Goal: Task Accomplishment & Management: Complete application form

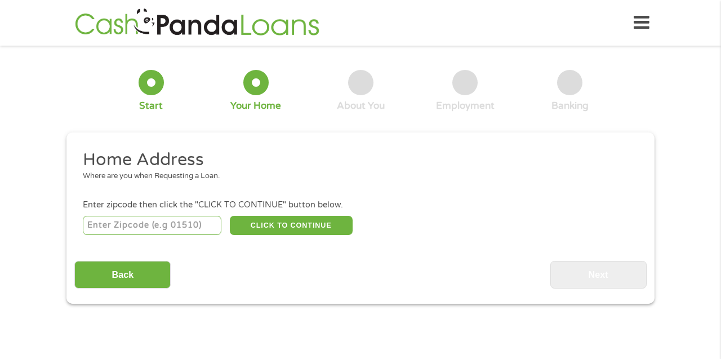
click at [123, 228] on input "number" at bounding box center [152, 225] width 139 height 19
type input "64012"
click at [269, 229] on button "CLICK TO CONTINUE" at bounding box center [291, 225] width 123 height 19
type input "64012"
type input "[PERSON_NAME]"
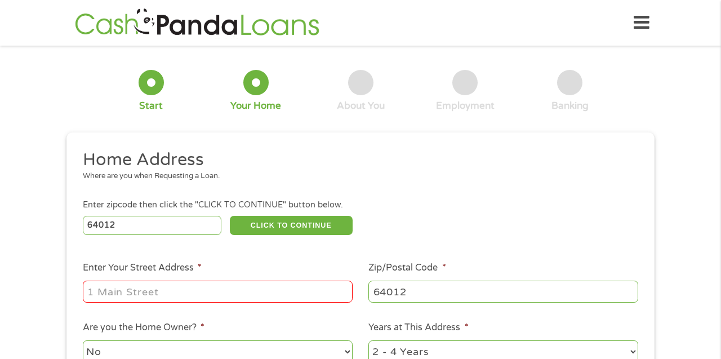
click at [176, 295] on input "Enter Your Street Address *" at bounding box center [218, 291] width 270 height 21
type input "[STREET_ADDRESS][PERSON_NAME]"
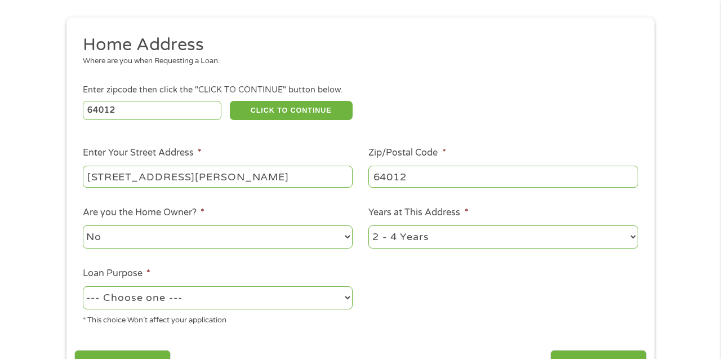
scroll to position [127, 0]
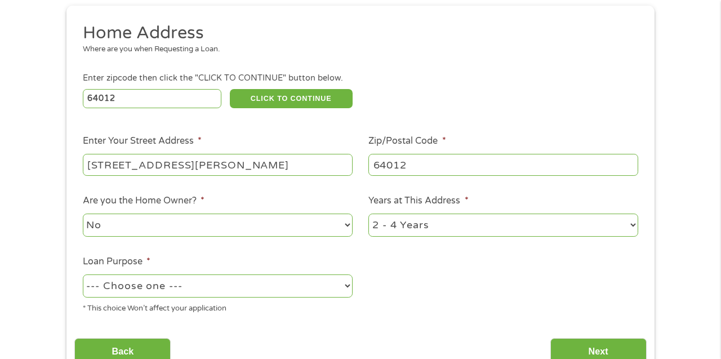
click at [229, 222] on select "No Yes" at bounding box center [218, 225] width 270 height 23
select select "yes"
click at [375, 224] on select "1 Year or less 1 - 2 Years 2 - 4 Years Over 4 Years" at bounding box center [504, 225] width 270 height 23
select select "60months"
click at [218, 286] on select "--- Choose one --- Pay Bills Debt Consolidation Home Improvement Major Purchase…" at bounding box center [218, 285] width 270 height 23
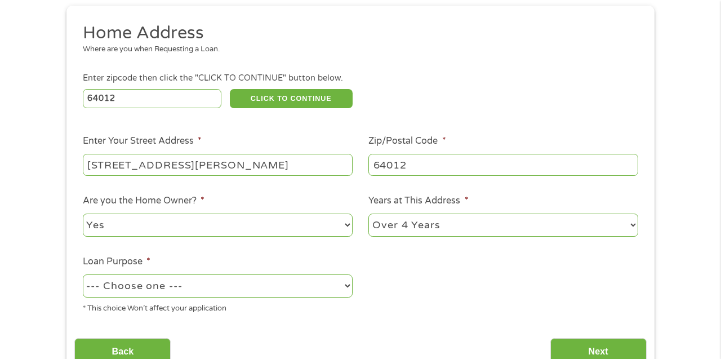
select select "paybills"
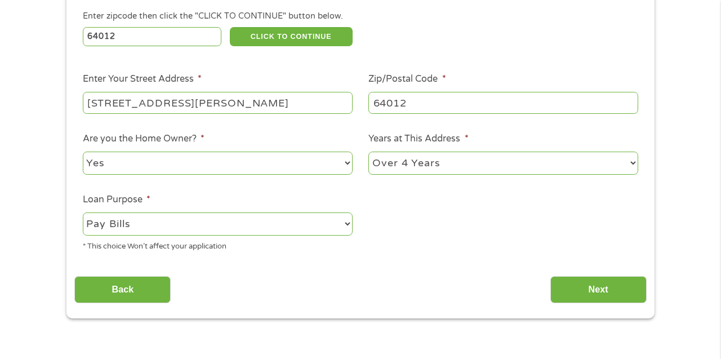
scroll to position [194, 0]
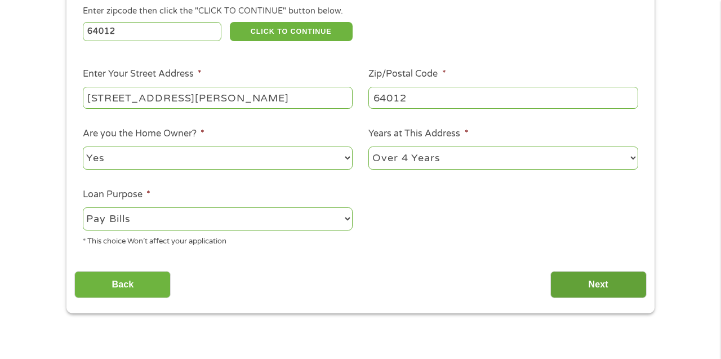
click at [553, 280] on input "Next" at bounding box center [599, 285] width 96 height 28
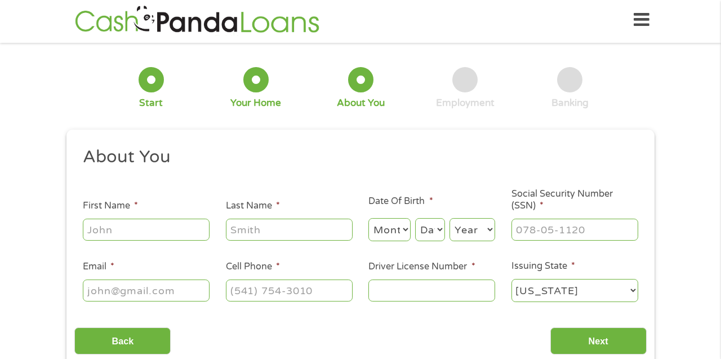
scroll to position [0, 0]
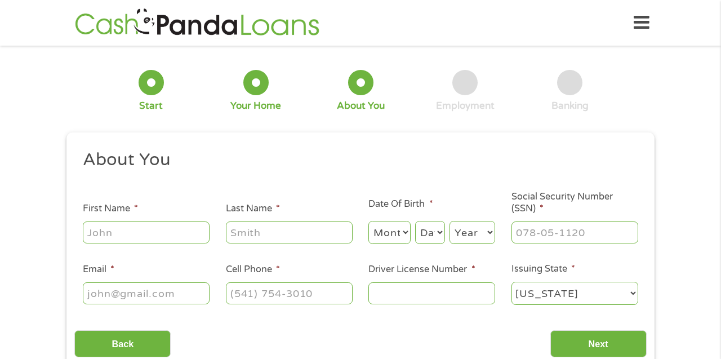
click at [176, 232] on input "First Name *" at bounding box center [146, 231] width 127 height 21
type input "[PERSON_NAME]"
type input "[EMAIL_ADDRESS][DOMAIN_NAME]"
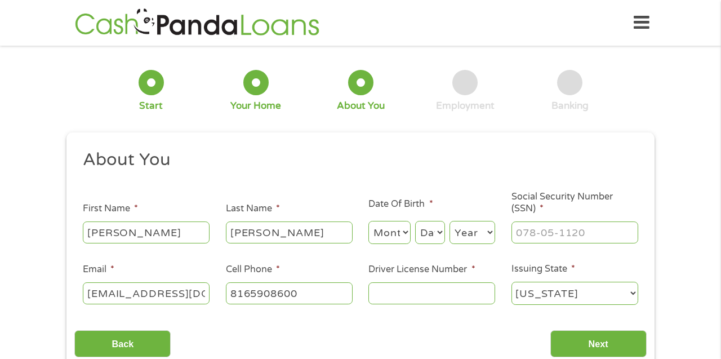
type input "[PHONE_NUMBER]"
click at [394, 234] on select "Month 1 2 3 4 5 6 7 8 9 10 11 12" at bounding box center [390, 232] width 42 height 23
select select "10"
click at [435, 236] on select "Day 1 2 3 4 5 6 7 8 9 10 11 12 13 14 15 16 17 18 19 20 21 22 23 24 25 26 27 28 …" at bounding box center [430, 232] width 30 height 23
select select "2"
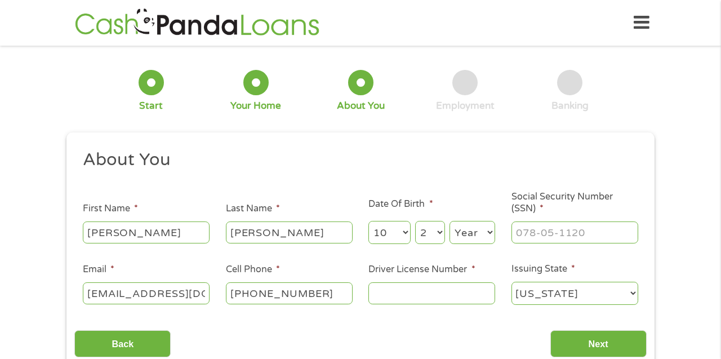
click at [486, 227] on select "Year [DATE] 2006 2005 2004 2003 2002 2001 2000 1999 1998 1997 1996 1995 1994 19…" at bounding box center [473, 232] width 46 height 23
select select "1978"
click at [550, 238] on input "___-__-____" at bounding box center [575, 231] width 127 height 21
type input "488-94-1043"
click at [418, 295] on input "Driver License Number *" at bounding box center [432, 292] width 127 height 21
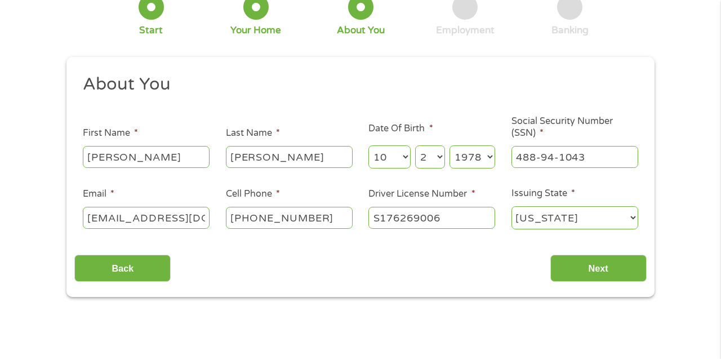
scroll to position [83, 0]
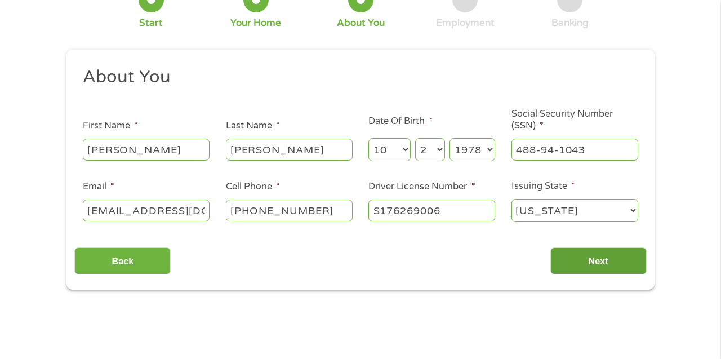
type input "S176269006"
click at [580, 268] on input "Next" at bounding box center [599, 261] width 96 height 28
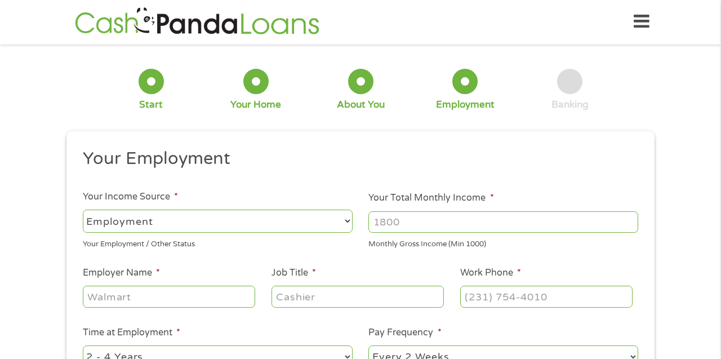
scroll to position [0, 0]
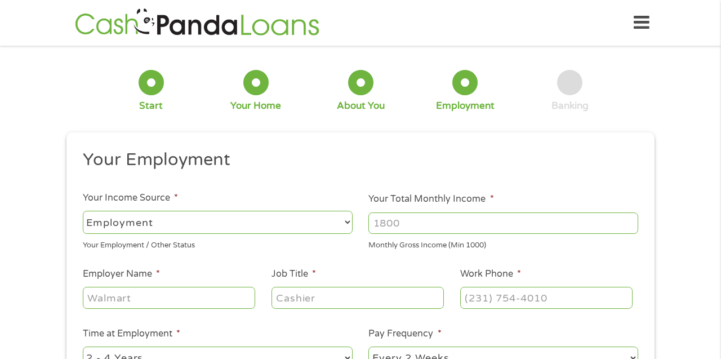
click at [254, 227] on select "--- Choose one --- Employment [DEMOGRAPHIC_DATA] Benefits" at bounding box center [218, 222] width 270 height 23
select select "selfEmployed"
drag, startPoint x: 421, startPoint y: 225, endPoint x: 356, endPoint y: 222, distance: 65.4
click at [356, 222] on ul "Your Employment Your Income Source * --- Choose one --- Employment [DEMOGRAPHIC…" at bounding box center [360, 295] width 572 height 292
type input "10000.00"
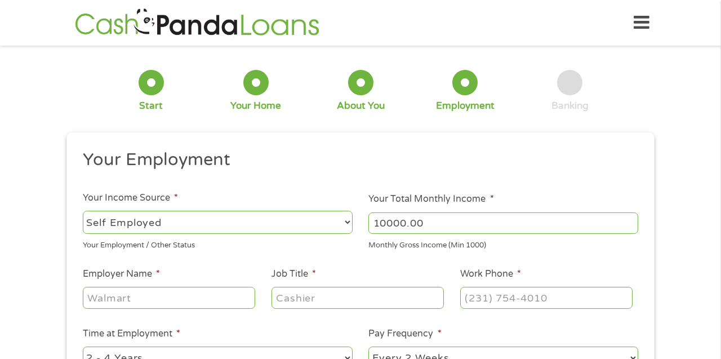
click at [171, 296] on input "Employer Name *" at bounding box center [169, 297] width 172 height 21
type input "Self Employed"
type input "Owner"
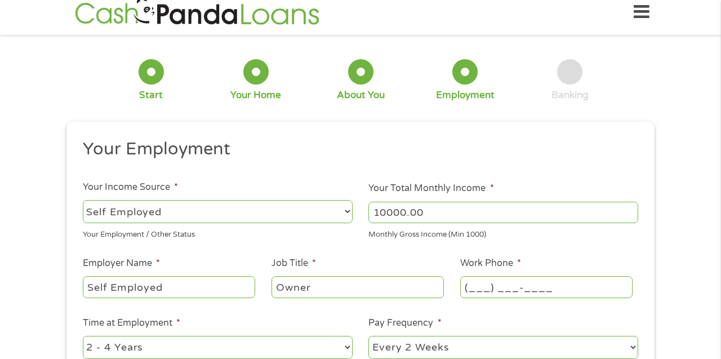
scroll to position [16, 0]
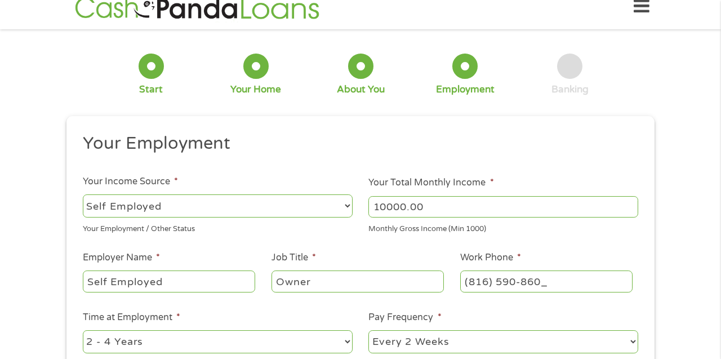
type input "[PHONE_NUMBER]"
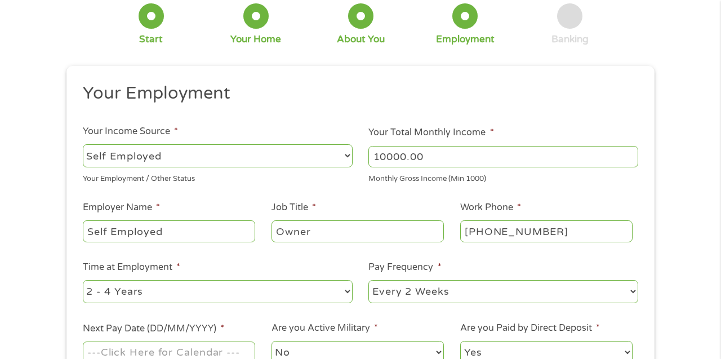
scroll to position [97, 0]
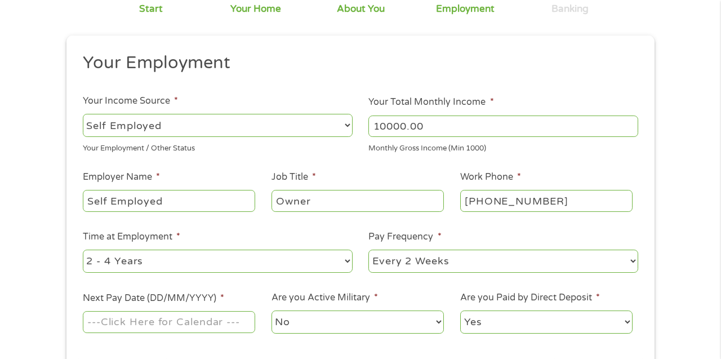
click at [316, 248] on div "--- Choose one --- 1 Year or less 1 - 2 Years 2 - 4 Years Over 4 Years" at bounding box center [218, 261] width 270 height 27
click at [317, 259] on select "--- Choose one --- 1 Year or less 1 - 2 Years 2 - 4 Years Over 4 Years" at bounding box center [218, 261] width 270 height 23
select select "60months"
click at [447, 258] on select "--- Choose one --- Every 2 Weeks Every Week Monthly Semi-Monthly" at bounding box center [504, 261] width 270 height 23
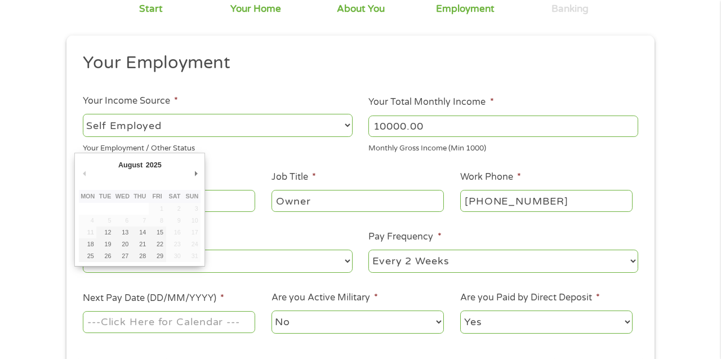
click at [233, 321] on input "Next Pay Date (DD/MM/YYYY) *" at bounding box center [169, 321] width 172 height 21
type input "[DATE]"
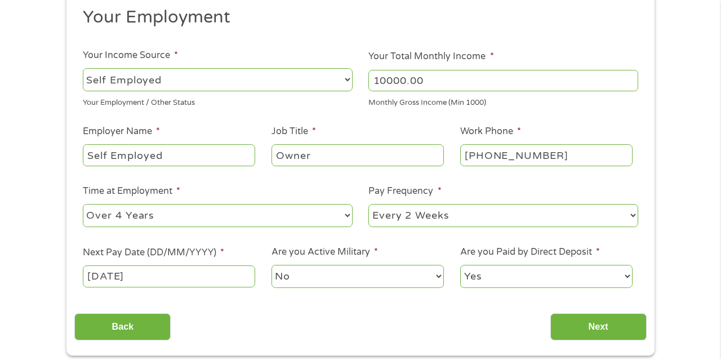
scroll to position [155, 0]
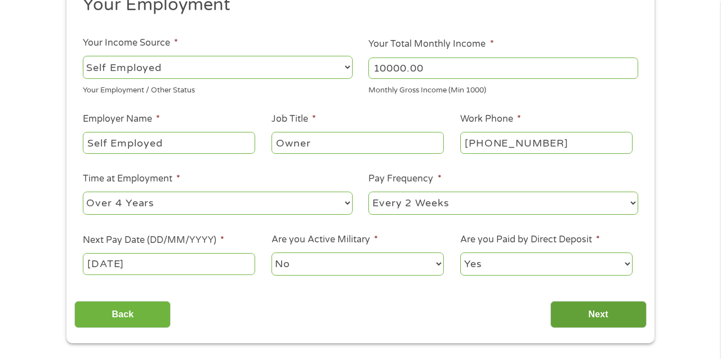
click at [596, 313] on input "Next" at bounding box center [599, 315] width 96 height 28
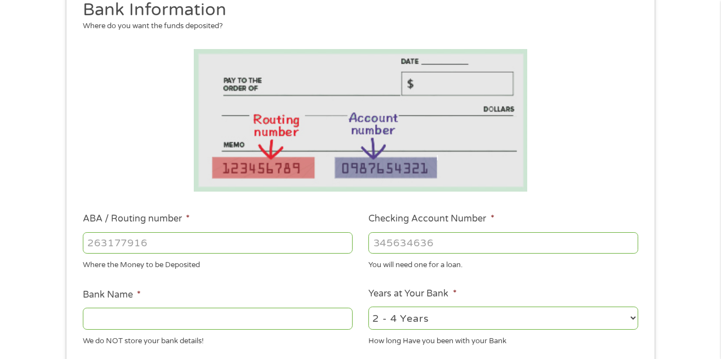
scroll to position [190, 0]
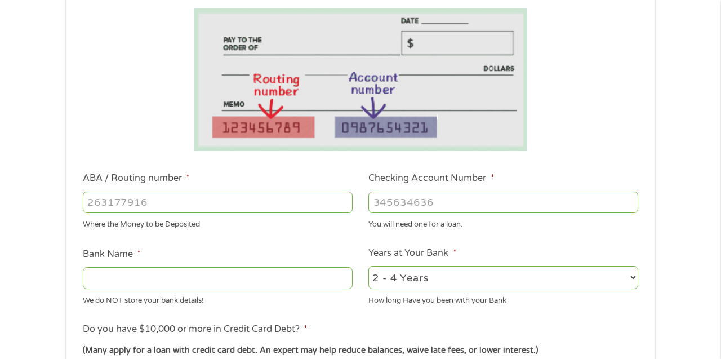
click at [237, 204] on input "ABA / Routing number *" at bounding box center [218, 202] width 270 height 21
type input "301080855"
type input "MAZUMA CREDIT UNION"
type input "301080855"
type input "333462"
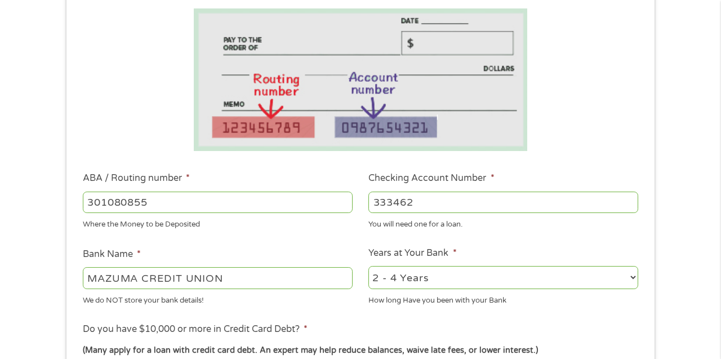
click at [477, 275] on select "2 - 4 Years 6 - 12 Months 1 - 2 Years Over 4 Years" at bounding box center [504, 277] width 270 height 23
select select "24months"
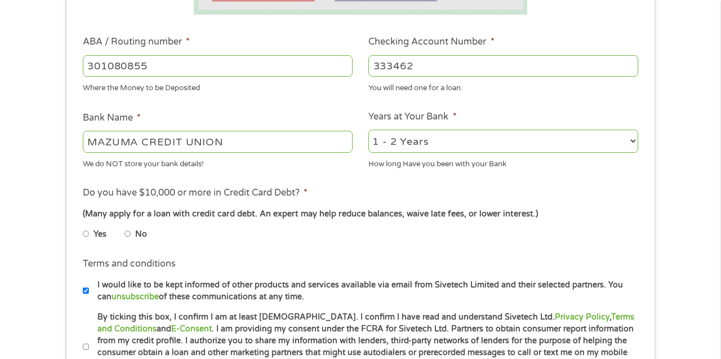
scroll to position [347, 0]
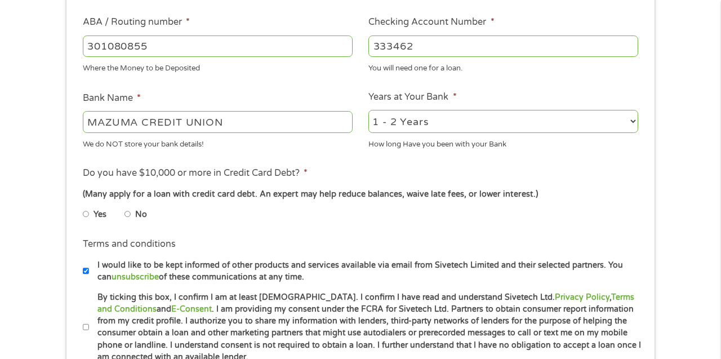
click at [136, 217] on label "No" at bounding box center [141, 215] width 12 height 12
click at [131, 217] on input "No" at bounding box center [128, 214] width 7 height 18
radio input "true"
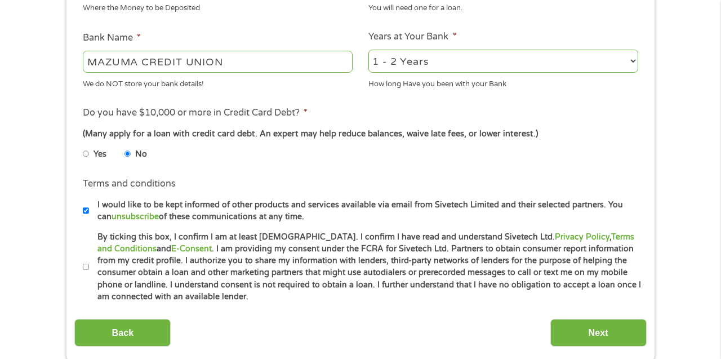
scroll to position [409, 0]
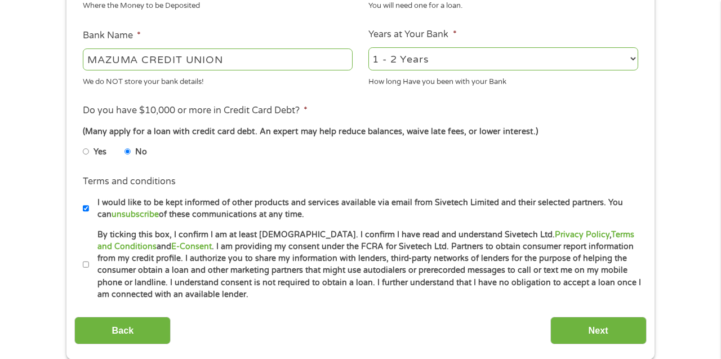
click at [89, 211] on label "I would like to be kept informed of other products and services available via e…" at bounding box center [365, 209] width 553 height 24
click at [89, 211] on input "I would like to be kept informed of other products and services available via e…" at bounding box center [86, 208] width 7 height 18
checkbox input "false"
click at [80, 269] on li "Terms and conditions * By ticking this box, I confirm I am at least [DEMOGRAPHI…" at bounding box center [360, 265] width 572 height 72
click at [90, 269] on label "By ticking this box, I confirm I am at least [DEMOGRAPHIC_DATA]. I confirm I ha…" at bounding box center [365, 265] width 553 height 72
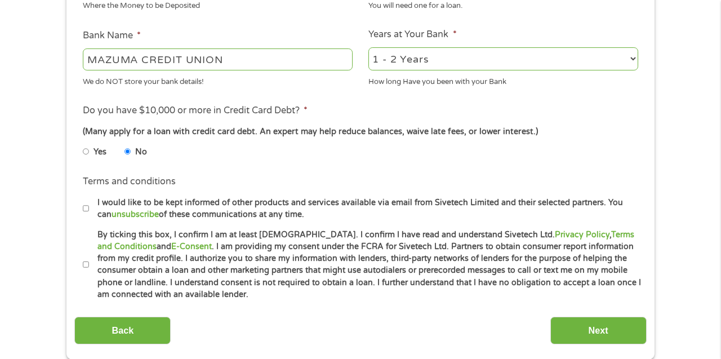
click at [90, 269] on input "By ticking this box, I confirm I am at least [DEMOGRAPHIC_DATA]. I confirm I ha…" at bounding box center [86, 265] width 7 height 18
checkbox input "true"
click at [87, 209] on input "I would like to be kept informed of other products and services available via e…" at bounding box center [86, 208] width 7 height 18
checkbox input "true"
click at [575, 319] on input "Next" at bounding box center [599, 331] width 96 height 28
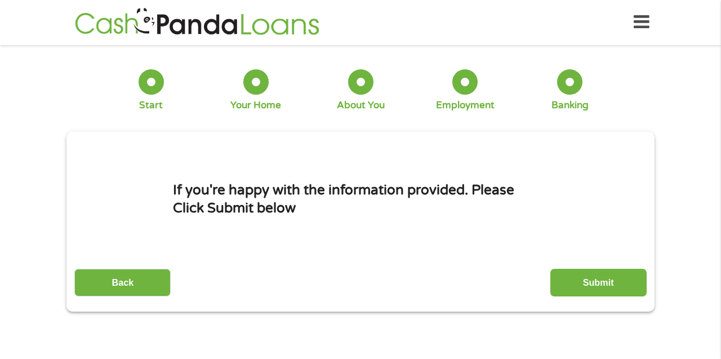
scroll to position [0, 0]
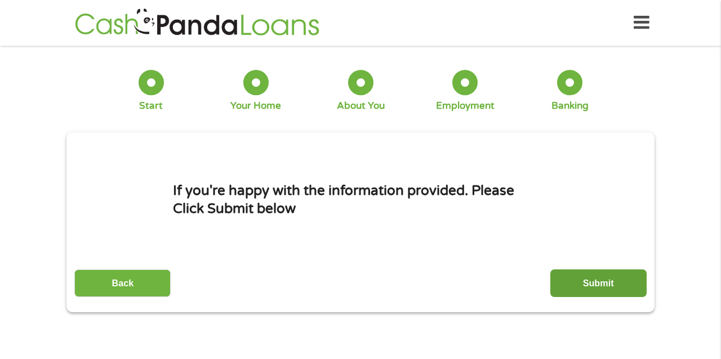
click at [597, 283] on input "Submit" at bounding box center [599, 283] width 96 height 28
